Goal: Find specific page/section: Find specific page/section

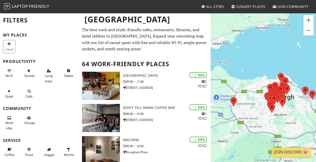
drag, startPoint x: 231, startPoint y: 107, endPoint x: 263, endPoint y: 98, distance: 33.8
click at [254, 109] on div at bounding box center [263, 94] width 105 height 162
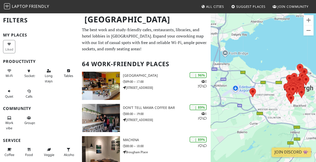
click at [264, 98] on div at bounding box center [263, 94] width 105 height 162
click at [308, 18] on button "Zoom in" at bounding box center [308, 20] width 10 height 10
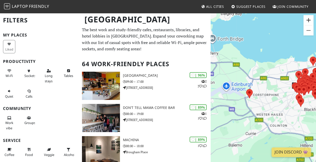
click at [308, 18] on button "Zoom in" at bounding box center [308, 20] width 10 height 10
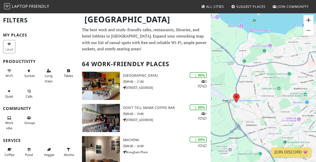
click at [308, 18] on button "Zoom in" at bounding box center [308, 20] width 10 height 10
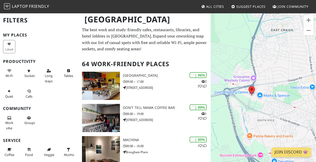
drag, startPoint x: 231, startPoint y: 99, endPoint x: 301, endPoint y: 75, distance: 74.6
click at [301, 75] on div at bounding box center [263, 94] width 105 height 162
click at [250, 91] on img at bounding box center [251, 90] width 7 height 9
click at [249, 78] on link "[GEOGRAPHIC_DATA]" at bounding box center [251, 78] width 30 height 4
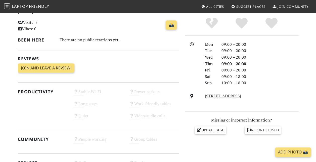
scroll to position [115, 0]
